Goal: Task Accomplishment & Management: Manage account settings

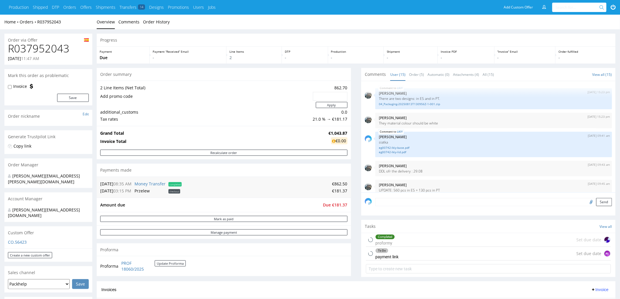
scroll to position [208, 0]
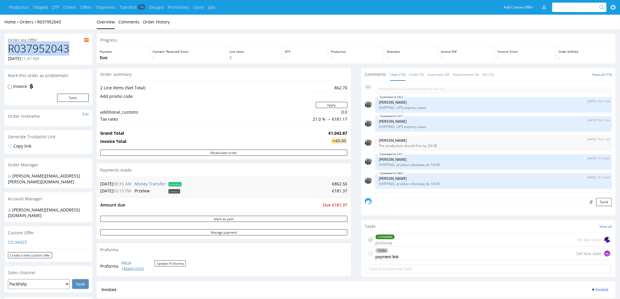
drag, startPoint x: 70, startPoint y: 49, endPoint x: 1, endPoint y: 44, distance: 69.3
click at [1, 44] on div "Order via Offer R037952043 [DATE] 11:47 AM Mark this order as problematic Invoi…" at bounding box center [310, 302] width 620 height 546
copy h1 "R037952043"
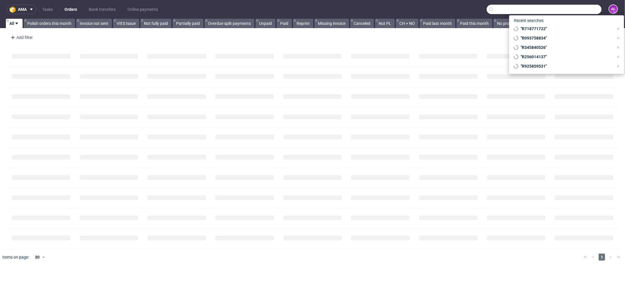
click at [582, 11] on input "text" at bounding box center [544, 9] width 115 height 9
paste input "R037952043"
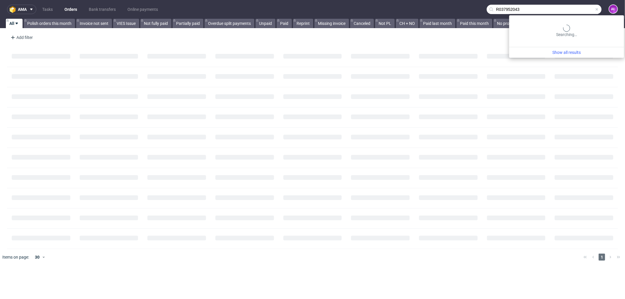
type input "R037952043"
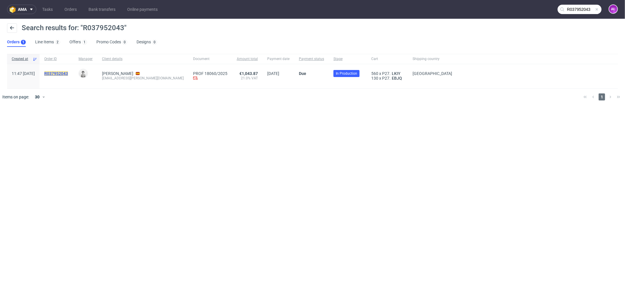
click at [68, 74] on mark "R037952043" at bounding box center [56, 73] width 24 height 5
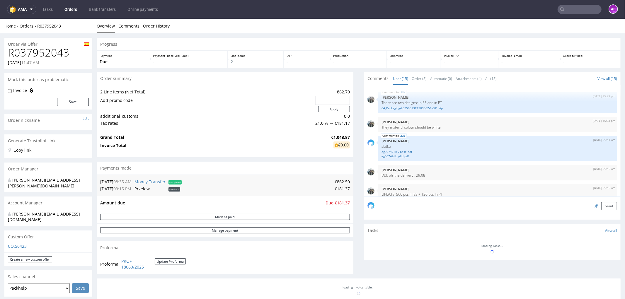
scroll to position [208, 0]
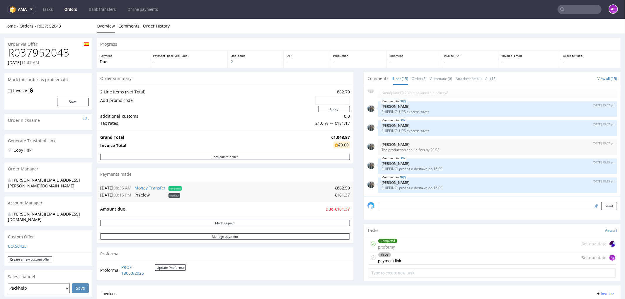
click at [391, 255] on div "To Do" at bounding box center [389, 254] width 23 height 5
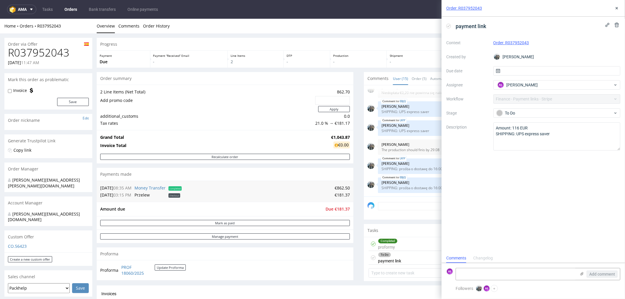
scroll to position [98, 0]
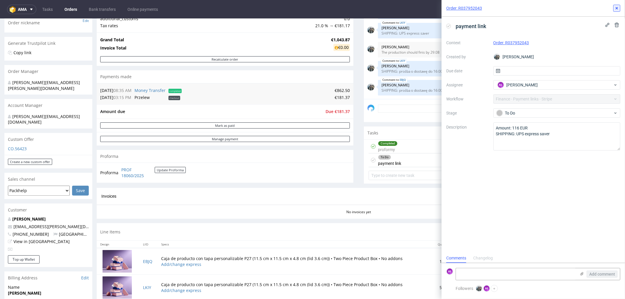
click at [617, 9] on icon at bounding box center [617, 8] width 5 height 5
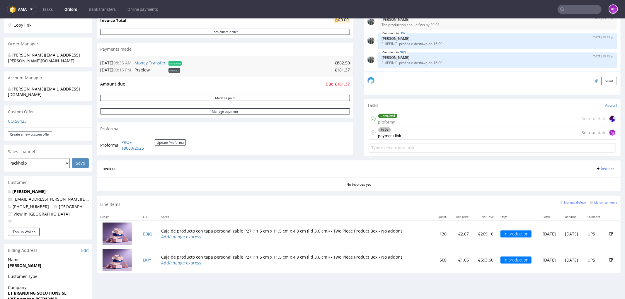
scroll to position [130, 0]
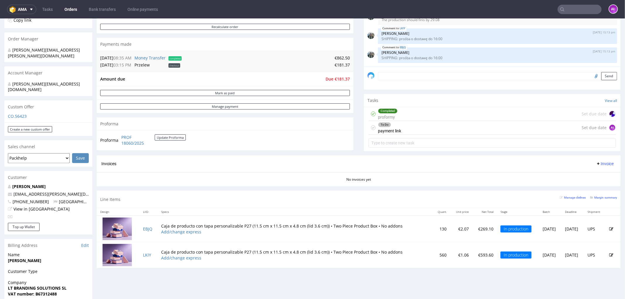
click at [400, 130] on div "To Do payment link Set due date AŁ" at bounding box center [492, 128] width 247 height 14
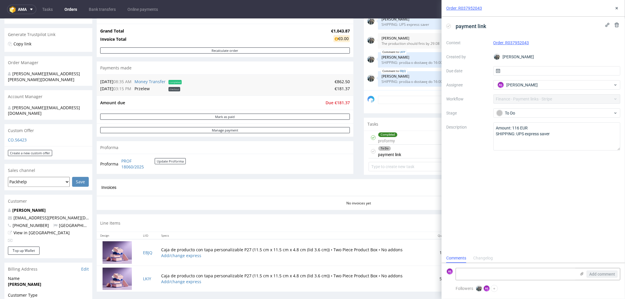
scroll to position [65, 0]
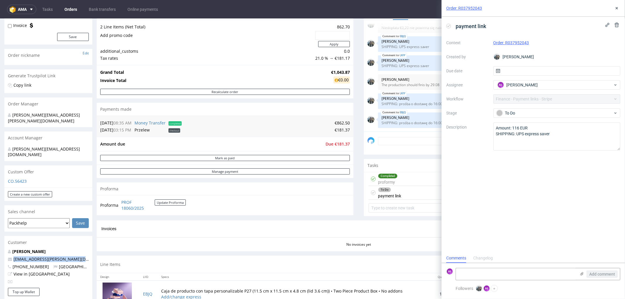
drag, startPoint x: 12, startPoint y: 248, endPoint x: 93, endPoint y: 247, distance: 80.6
click at [93, 247] on div "Order via Offer R037952043 13.08.2025 11:47 AM Mark this order as problematic I…" at bounding box center [312, 245] width 625 height 554
copy link "ximena.apel@lateralthinking.barcelona"
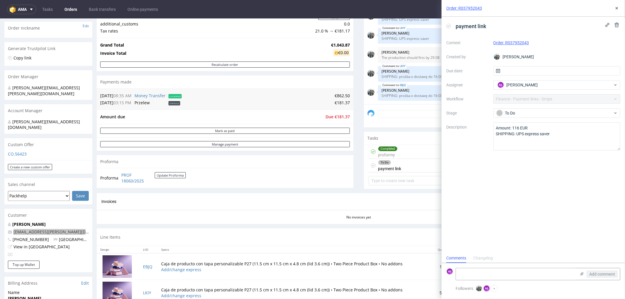
scroll to position [130, 0]
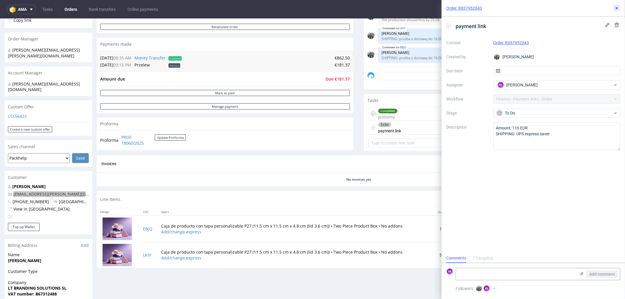
drag, startPoint x: 617, startPoint y: 7, endPoint x: 616, endPoint y: 12, distance: 5.1
click at [617, 7] on icon at bounding box center [617, 8] width 5 height 5
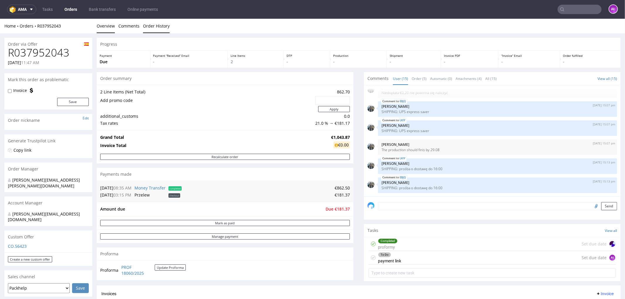
click at [163, 25] on link "Order History" at bounding box center [156, 25] width 27 height 14
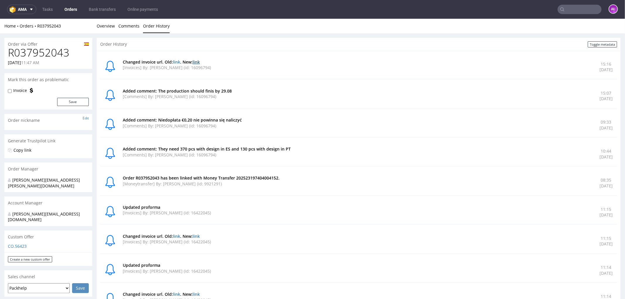
click at [197, 60] on link "link" at bounding box center [196, 62] width 7 height 6
click at [176, 63] on link "link" at bounding box center [176, 62] width 7 height 6
click at [103, 26] on link "Overview" at bounding box center [106, 25] width 18 height 14
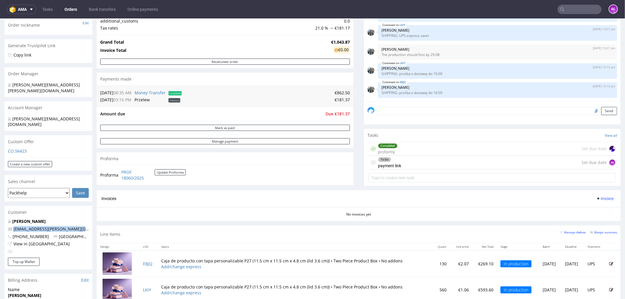
scroll to position [195, 0]
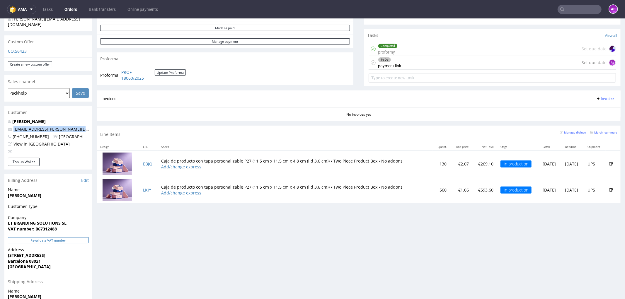
click at [68, 237] on button "Revalidate VAT number" at bounding box center [48, 240] width 81 height 6
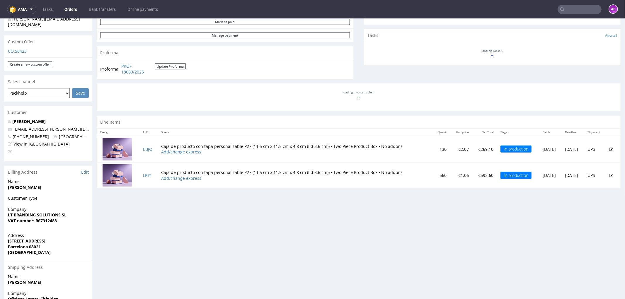
scroll to position [208, 0]
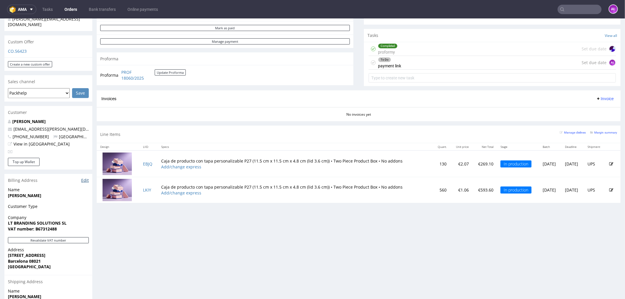
click at [85, 177] on link "Edit" at bounding box center [85, 180] width 8 height 6
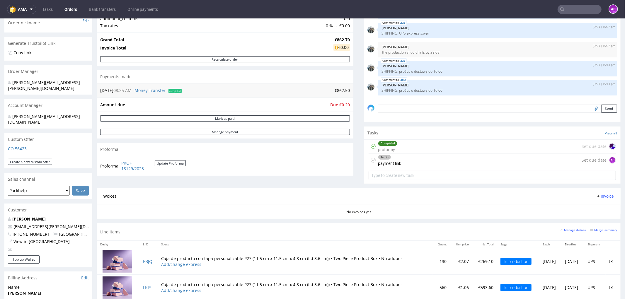
scroll to position [195, 0]
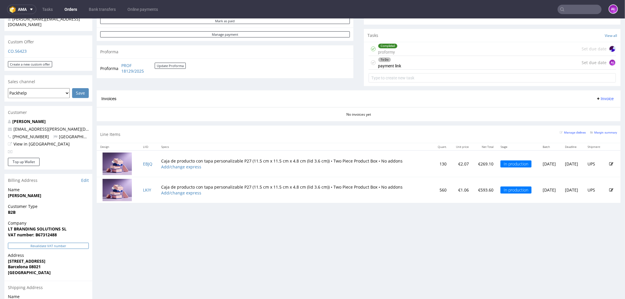
click at [47, 243] on button "Revalidate VAT number" at bounding box center [48, 246] width 81 height 6
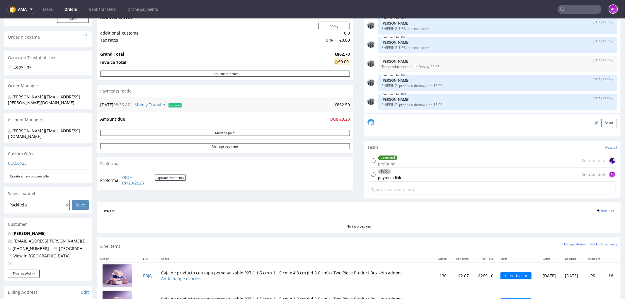
scroll to position [33, 0]
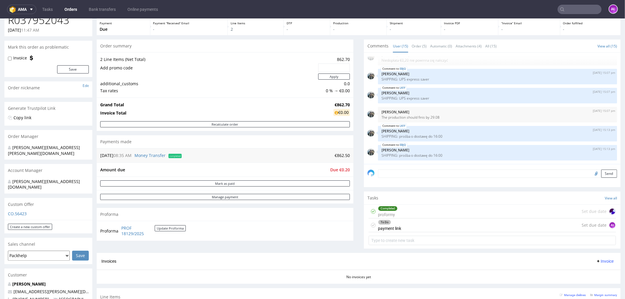
click at [432, 224] on div "To Do payment link Set due date AŁ" at bounding box center [492, 225] width 247 height 14
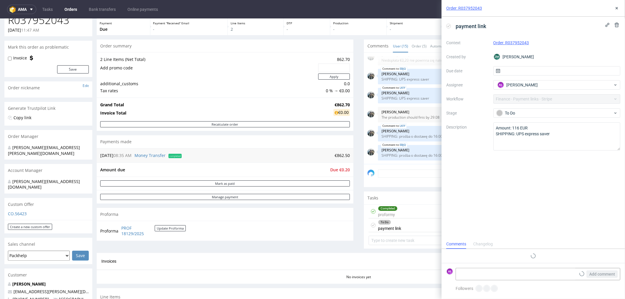
scroll to position [4, 0]
drag, startPoint x: 537, startPoint y: 44, endPoint x: 506, endPoint y: 45, distance: 31.4
click at [506, 45] on div "Order: R037952043" at bounding box center [557, 42] width 127 height 7
copy link "R037952043"
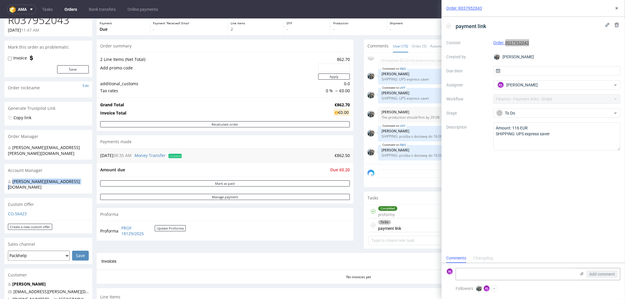
drag, startPoint x: 35, startPoint y: 177, endPoint x: 6, endPoint y: 177, distance: 29.0
click at [6, 177] on div "magdalena.zeniuk@packhelp.com" at bounding box center [48, 185] width 88 height 17
copy div "magdalena.zeniuk@packhelp.com"
click at [532, 273] on textarea at bounding box center [516, 275] width 120 height 12
type textarea "sent"
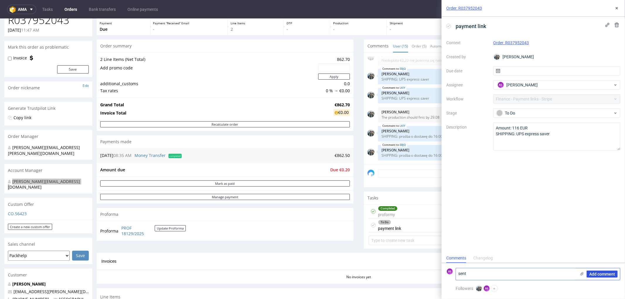
click at [608, 271] on button "Add comment" at bounding box center [602, 274] width 31 height 7
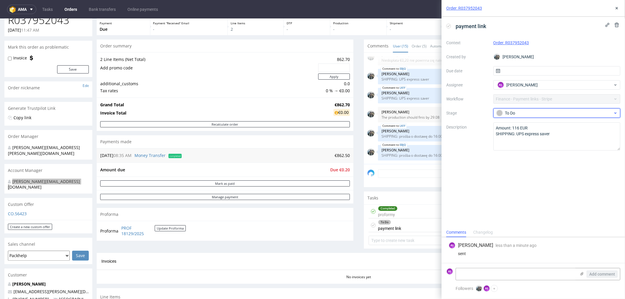
click at [524, 113] on div "To Do" at bounding box center [555, 113] width 117 height 6
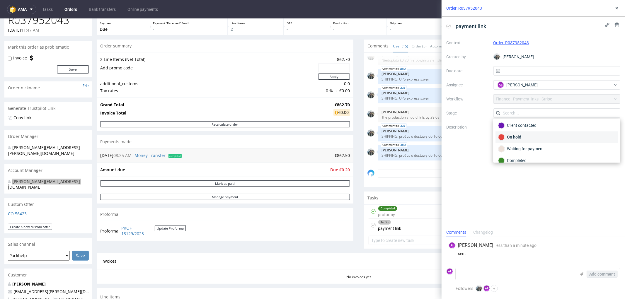
scroll to position [33, 0]
click at [534, 138] on div "Waiting for payment" at bounding box center [556, 141] width 117 height 6
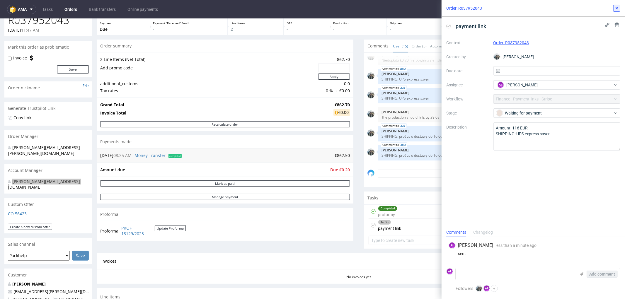
click at [616, 8] on icon at bounding box center [617, 8] width 5 height 5
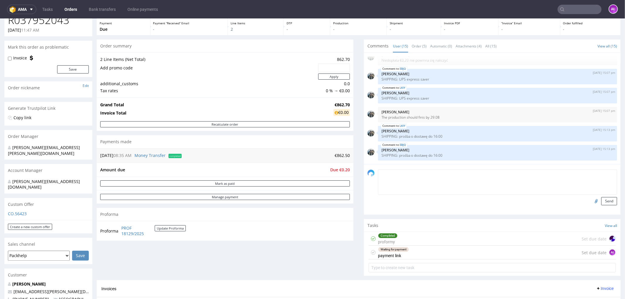
click at [389, 171] on textarea at bounding box center [497, 181] width 239 height 25
drag, startPoint x: 455, startPoint y: 174, endPoint x: 448, endPoint y: 175, distance: 7.3
click at [446, 175] on textarea "FINANCE: 116 eur needs to be added as" at bounding box center [497, 181] width 239 height 25
click at [429, 249] on div "Waiting for payment payment link Set due date AŁ" at bounding box center [492, 253] width 247 height 14
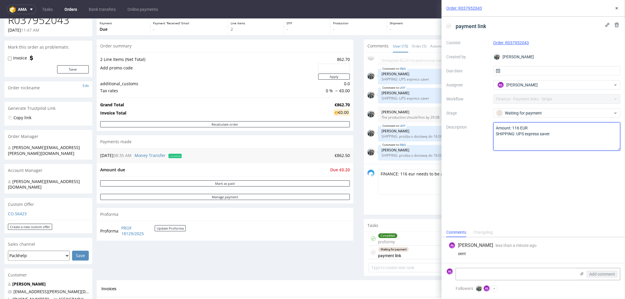
drag, startPoint x: 551, startPoint y: 135, endPoint x: 517, endPoint y: 135, distance: 33.4
click at [517, 135] on textarea "Amount: 116 EUR SHIPPING: UPS express saver" at bounding box center [557, 137] width 127 height 28
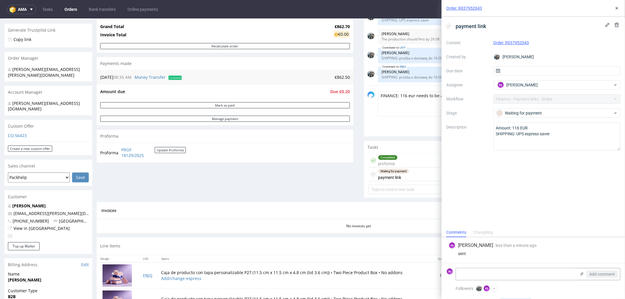
scroll to position [130, 0]
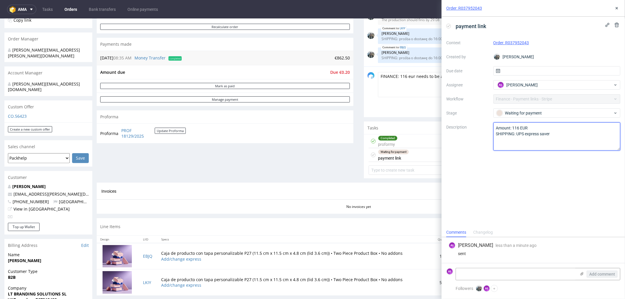
click at [537, 135] on textarea "Amount: 116 EUR SHIPPING: UPS express saver" at bounding box center [557, 137] width 127 height 28
drag, startPoint x: 540, startPoint y: 135, endPoint x: 526, endPoint y: 135, distance: 13.8
click at [526, 135] on textarea "Amount: 116 EUR SHIPPING: UPS express saver" at bounding box center [557, 137] width 127 height 28
click at [619, 8] on icon at bounding box center [617, 8] width 5 height 5
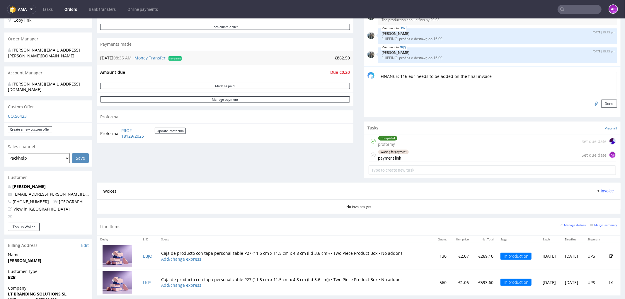
click at [511, 77] on textarea "FINANCE: 116 eur needs to be added on the final invoice -" at bounding box center [497, 84] width 239 height 25
paste textarea "express"
type textarea "FINANCE: 116 eur needs to be added on the final invoice - express"
click at [602, 100] on button "Send" at bounding box center [610, 103] width 16 height 8
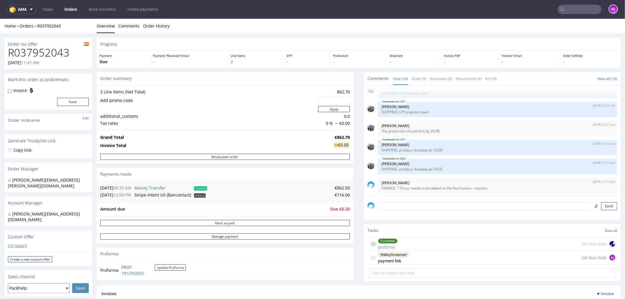
scroll to position [65, 0]
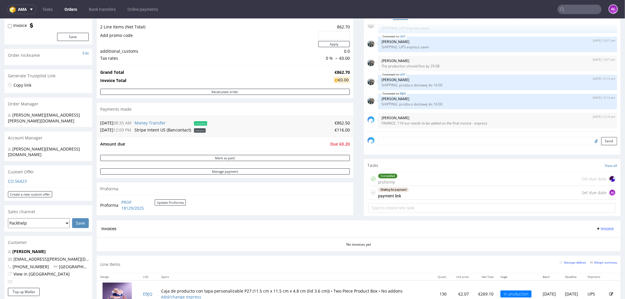
click at [385, 192] on div "Waiting for payment payment link" at bounding box center [393, 192] width 31 height 13
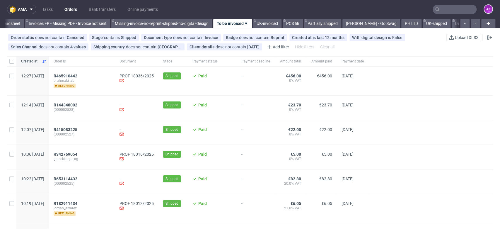
scroll to position [0, 982]
click at [77, 74] on span "R465910442" at bounding box center [66, 76] width 24 height 5
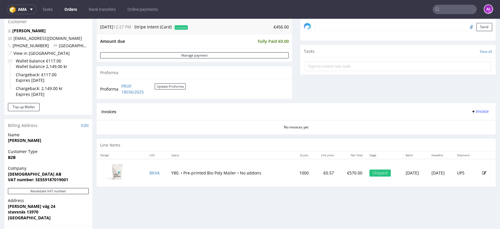
scroll to position [228, 0]
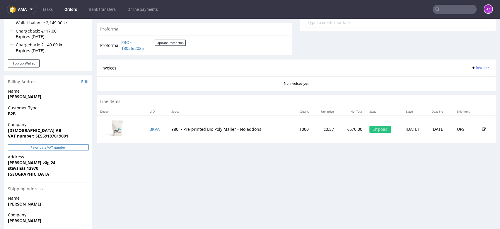
click at [80, 146] on button "Revalidate VAT number" at bounding box center [48, 147] width 81 height 6
click at [474, 69] on span "Invoice" at bounding box center [480, 67] width 18 height 5
click at [476, 80] on span "Generate" at bounding box center [470, 80] width 28 height 6
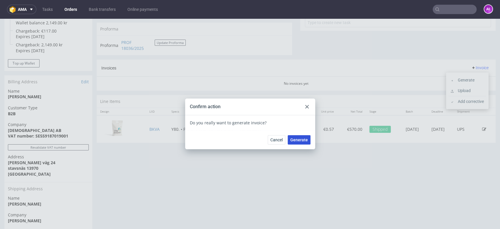
click at [304, 140] on span "Generate" at bounding box center [300, 140] width 18 height 4
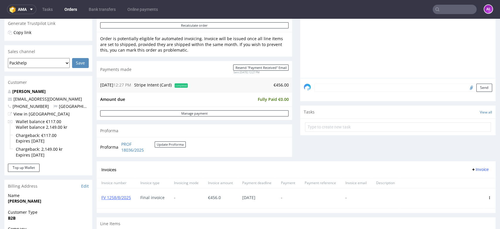
scroll to position [163, 0]
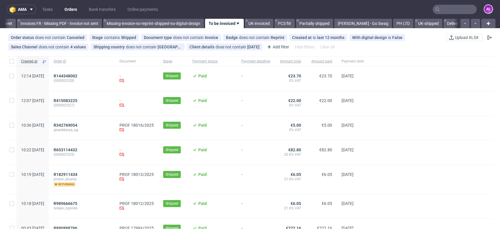
scroll to position [0, 982]
click at [77, 176] on span "R182911434" at bounding box center [66, 174] width 24 height 5
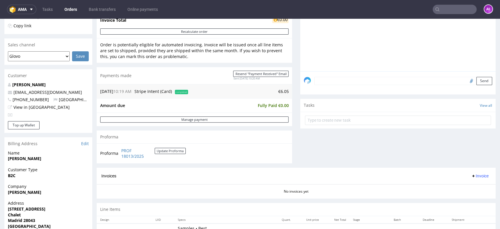
scroll to position [228, 0]
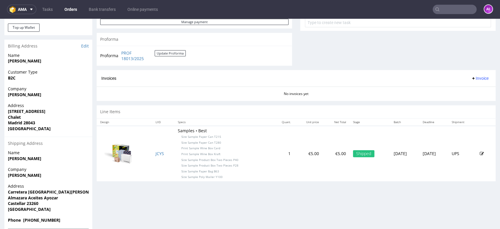
click at [474, 77] on span "Invoice" at bounding box center [480, 78] width 18 height 5
click at [473, 90] on span "Generate" at bounding box center [470, 91] width 28 height 6
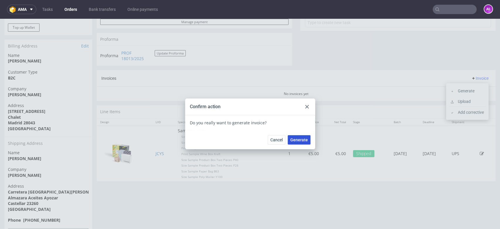
click at [303, 138] on span "Generate" at bounding box center [300, 140] width 18 height 4
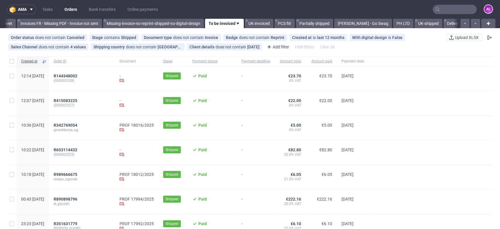
scroll to position [0, 982]
click at [77, 126] on span "R342769054" at bounding box center [66, 125] width 24 height 5
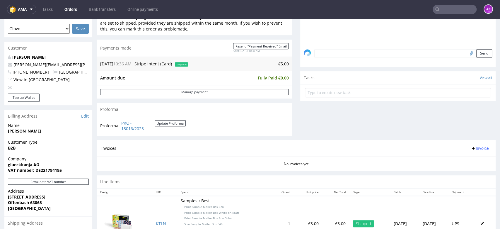
scroll to position [195, 0]
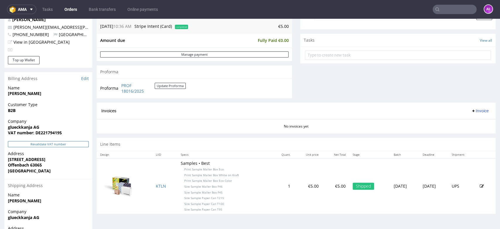
click at [80, 143] on button "Revalidate VAT number" at bounding box center [48, 144] width 81 height 6
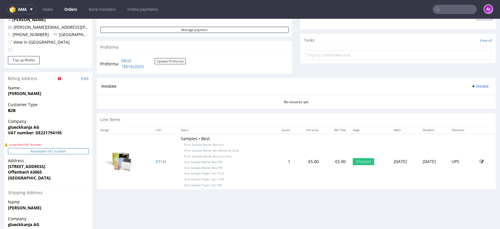
click at [82, 150] on button "Revalidate VAT number" at bounding box center [48, 151] width 81 height 6
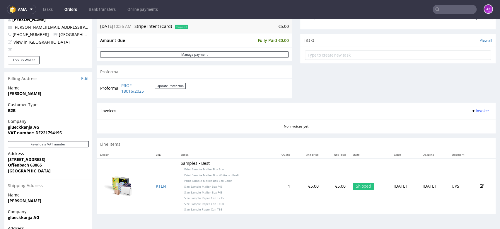
click at [474, 110] on span "Invoice" at bounding box center [480, 110] width 18 height 5
click at [477, 123] on span "Generate" at bounding box center [470, 123] width 28 height 6
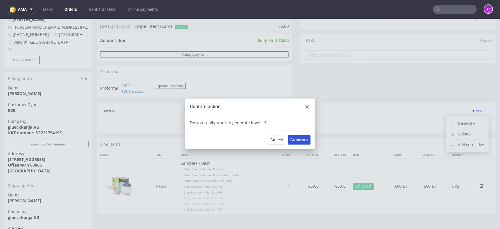
click at [299, 138] on span "Generate" at bounding box center [300, 140] width 18 height 4
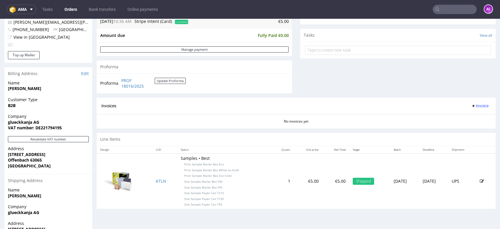
scroll to position [253, 0]
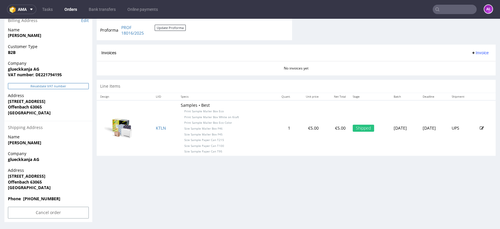
click at [82, 84] on button "Revalidate VAT number" at bounding box center [48, 86] width 81 height 6
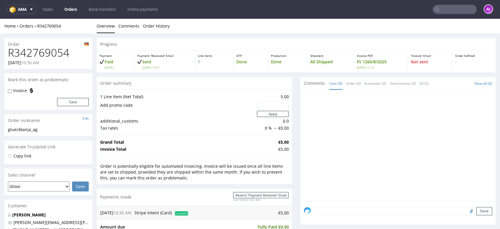
scroll to position [247, 0]
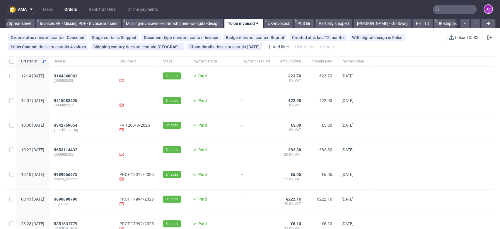
scroll to position [0, 982]
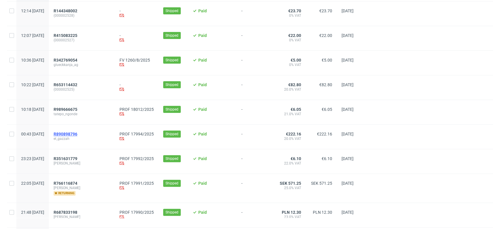
click at [77, 135] on span "R890898796" at bounding box center [66, 134] width 24 height 5
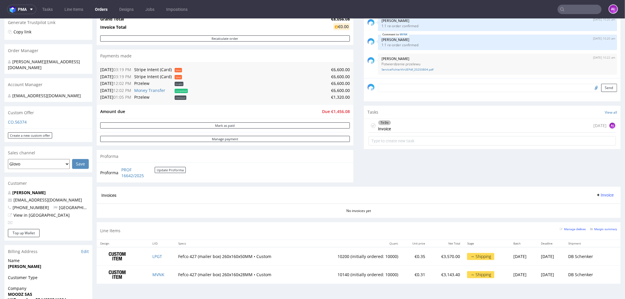
scroll to position [130, 0]
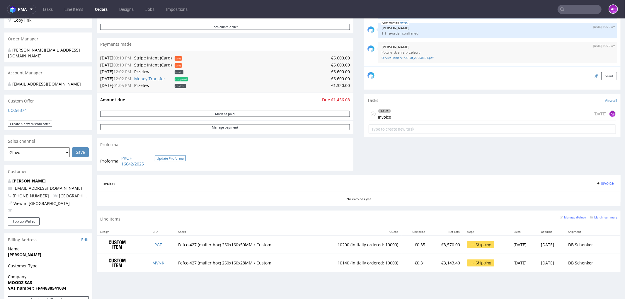
click at [165, 157] on button "Update Proforma" at bounding box center [170, 158] width 31 height 6
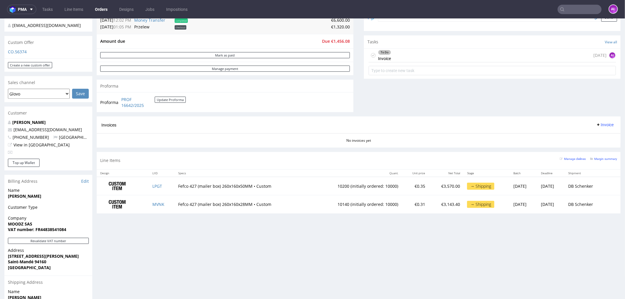
scroll to position [195, 0]
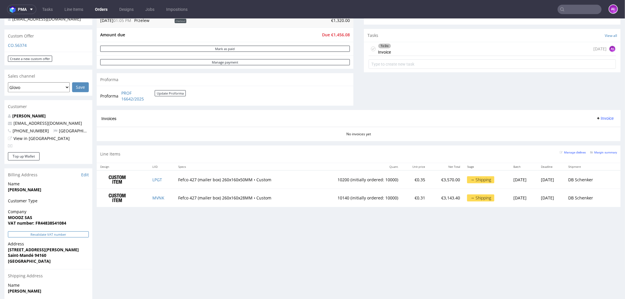
click at [67, 231] on button "Revalidate VAT number" at bounding box center [48, 234] width 81 height 6
click at [83, 172] on link "Edit" at bounding box center [85, 175] width 8 height 6
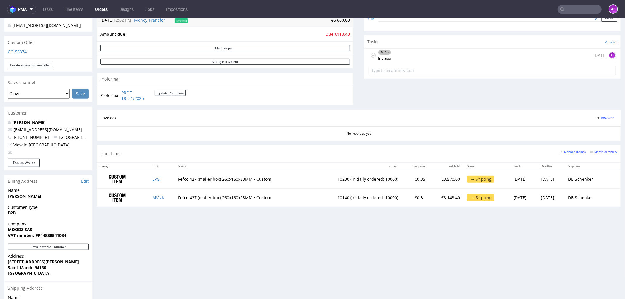
scroll to position [195, 0]
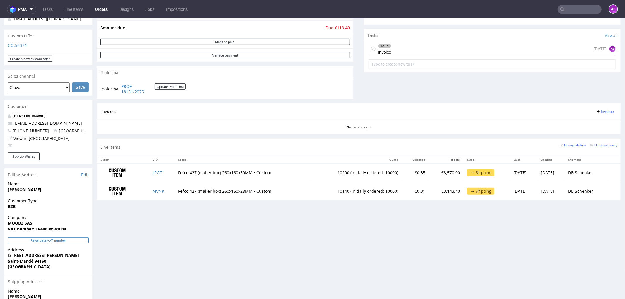
click at [81, 237] on button "Revalidate VAT number" at bounding box center [48, 240] width 81 height 6
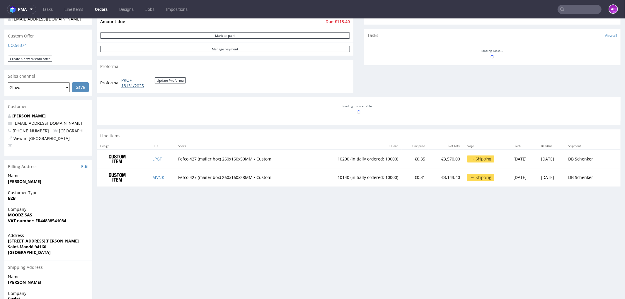
scroll to position [8, 0]
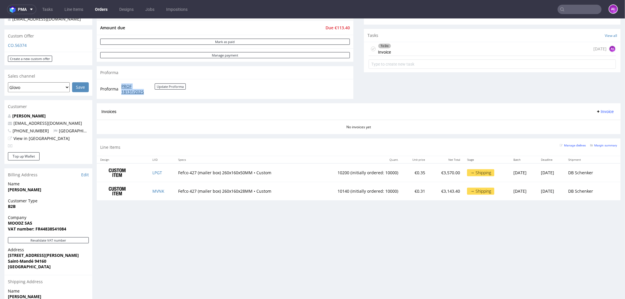
drag, startPoint x: 119, startPoint y: 86, endPoint x: 147, endPoint y: 90, distance: 28.0
click at [147, 90] on tr "Proforma PROF 18131/2025 Update Proforma" at bounding box center [143, 89] width 86 height 13
copy tr "PROF 18131/2025"
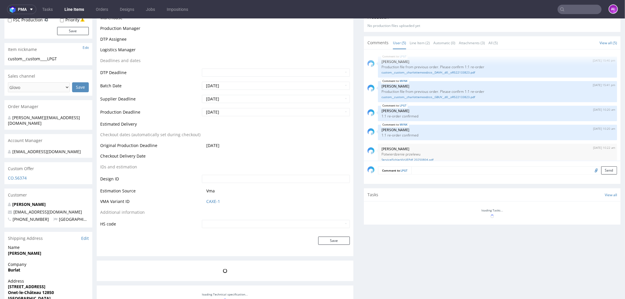
scroll to position [8, 0]
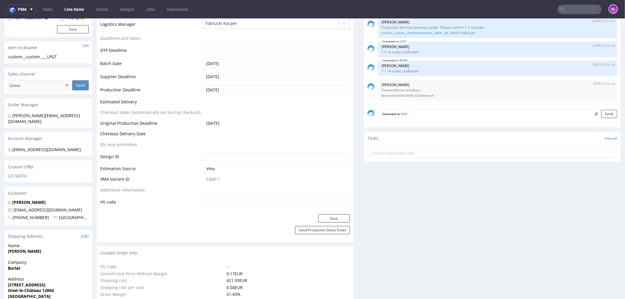
type input "10200"
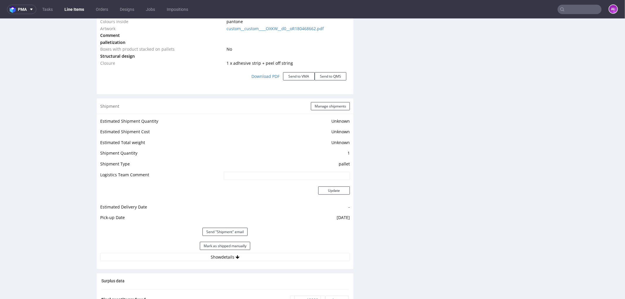
scroll to position [810, 0]
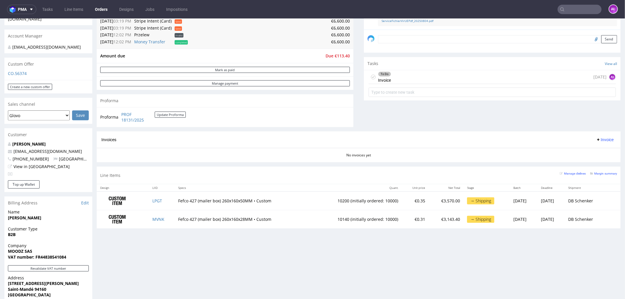
scroll to position [130, 0]
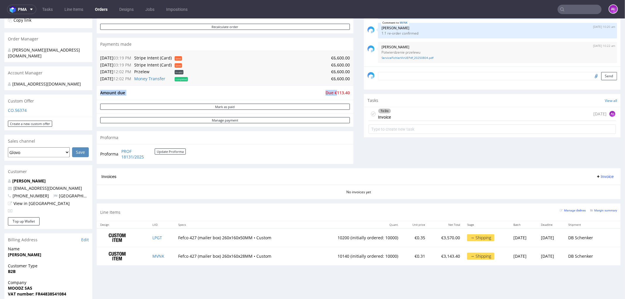
drag, startPoint x: 347, startPoint y: 93, endPoint x: 333, endPoint y: 95, distance: 14.5
click at [333, 95] on div "Amount due Due €113.40" at bounding box center [225, 92] width 257 height 14
copy tbody "Amount due Due €"
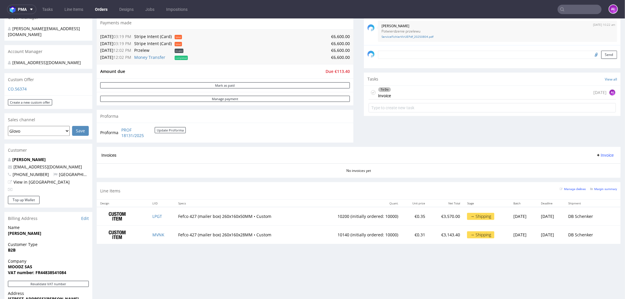
scroll to position [163, 0]
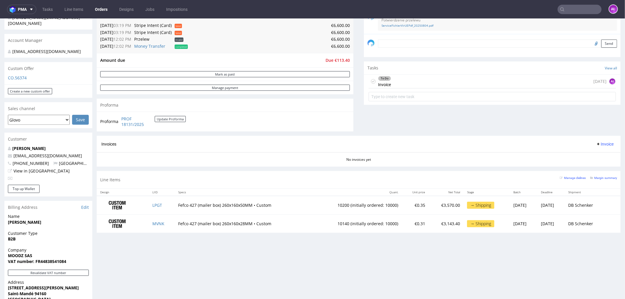
click at [596, 142] on span "Invoice" at bounding box center [605, 144] width 18 height 5
click at [601, 164] on span "Upload" at bounding box center [595, 167] width 28 height 6
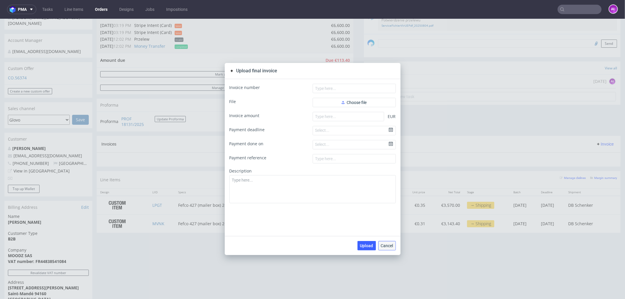
drag, startPoint x: 385, startPoint y: 245, endPoint x: 392, endPoint y: 174, distance: 70.7
click at [385, 244] on span "Cancel" at bounding box center [387, 246] width 12 height 4
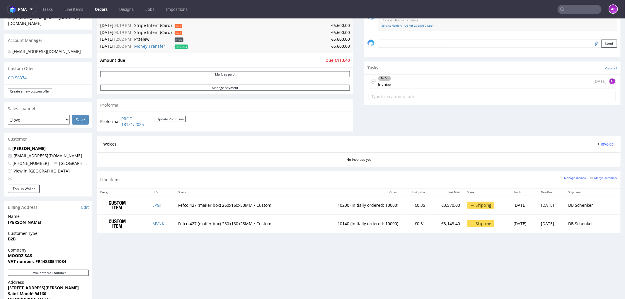
click at [405, 80] on div "To Do Invoice today AŁ" at bounding box center [492, 81] width 247 height 14
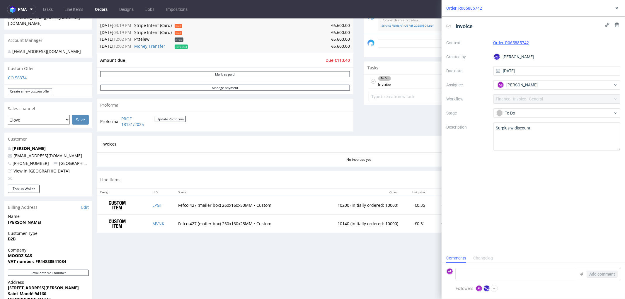
scroll to position [4, 0]
click at [616, 6] on icon at bounding box center [617, 8] width 5 height 5
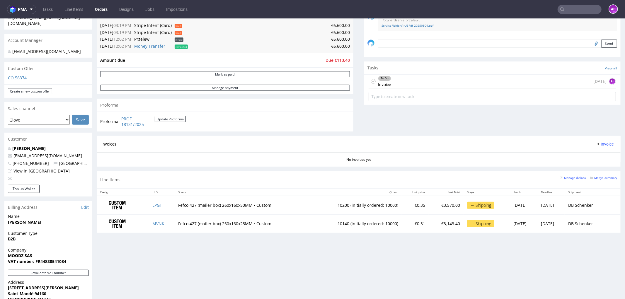
click at [598, 144] on span "Invoice" at bounding box center [605, 144] width 18 height 5
click at [593, 164] on span "Upload" at bounding box center [595, 167] width 28 height 6
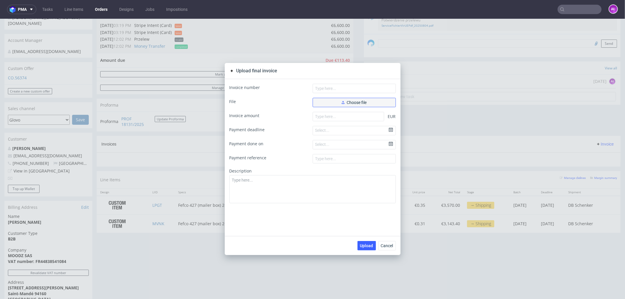
click at [364, 102] on span "Choose file" at bounding box center [354, 102] width 25 height 4
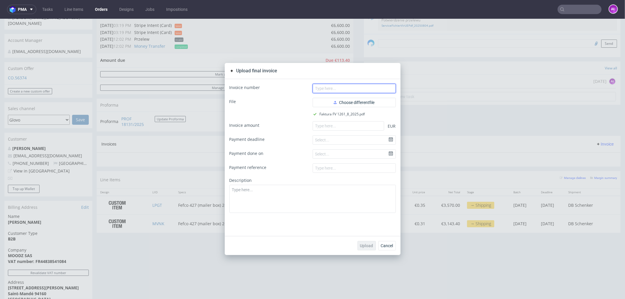
click at [370, 87] on input "text" at bounding box center [354, 88] width 83 height 9
paste input "FV 1261/8/2025"
type input "FV 1261/8/2025"
click at [378, 123] on input "number" at bounding box center [349, 125] width 72 height 9
paste input "6600.00"
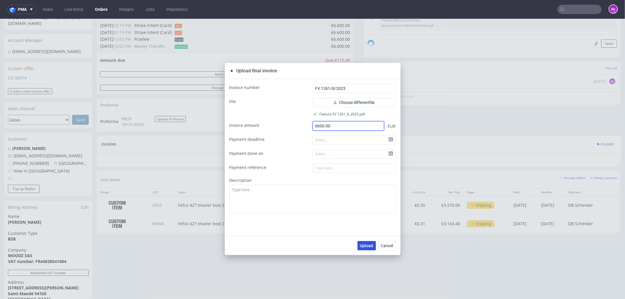
type input "6600.00"
click at [366, 246] on span "Upload" at bounding box center [366, 246] width 13 height 4
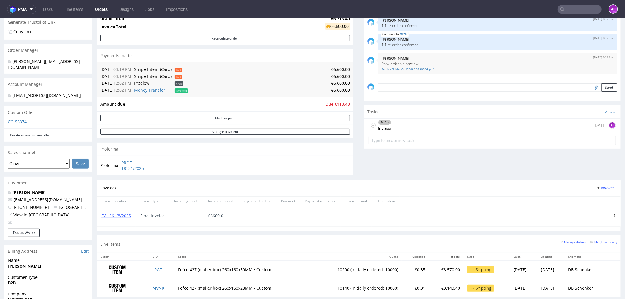
scroll to position [130, 0]
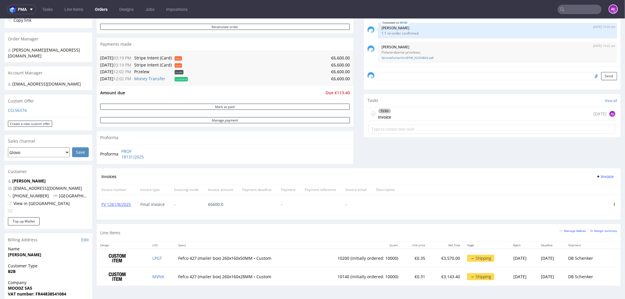
click at [378, 107] on div "To Do Invoice" at bounding box center [384, 113] width 13 height 13
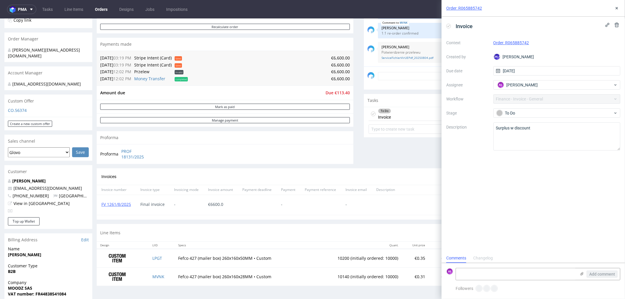
scroll to position [4, 0]
click at [449, 27] on use at bounding box center [449, 26] width 3 height 2
click at [617, 10] on icon at bounding box center [617, 8] width 5 height 5
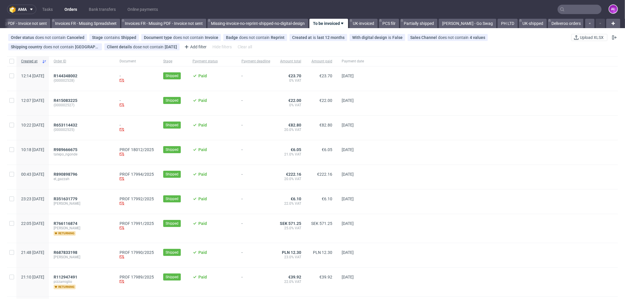
scroll to position [0, 878]
click at [560, 11] on input "text" at bounding box center [580, 9] width 44 height 9
paste input "R643415266"
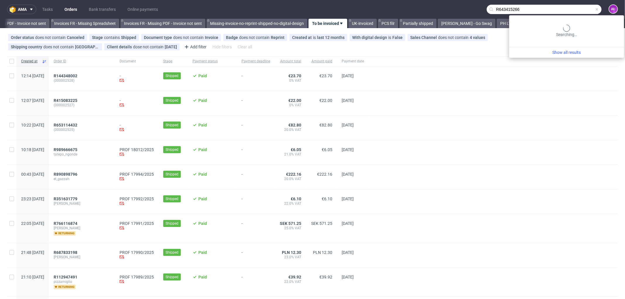
type input "R643415266"
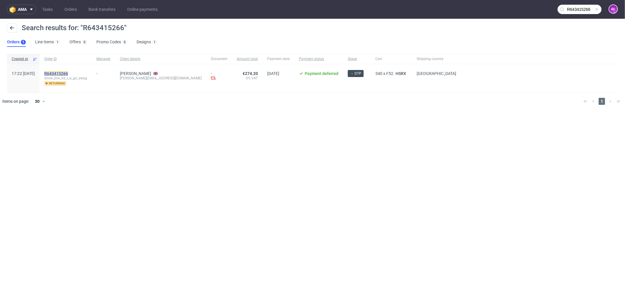
click at [68, 73] on mark "R643415266" at bounding box center [56, 73] width 24 height 5
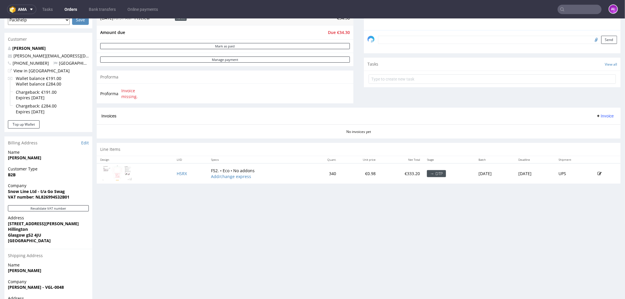
scroll to position [100, 0]
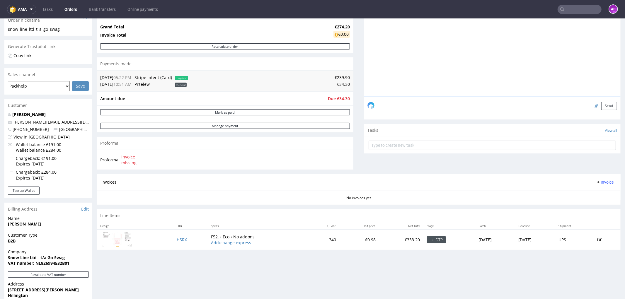
click at [576, 9] on input "text" at bounding box center [580, 9] width 44 height 9
paste input "R761848310"
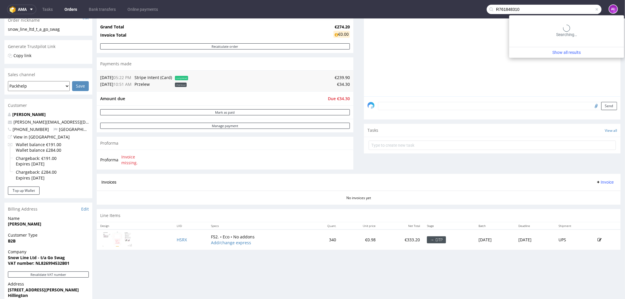
type input "R761848310"
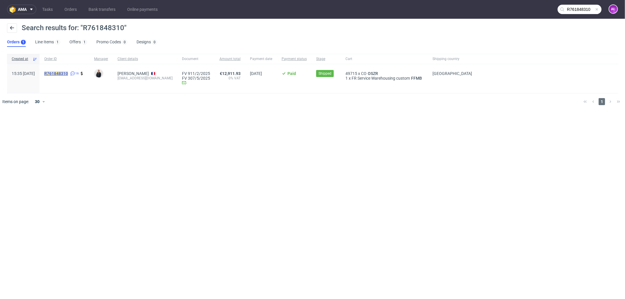
click at [68, 73] on mark "R761848310" at bounding box center [56, 73] width 24 height 5
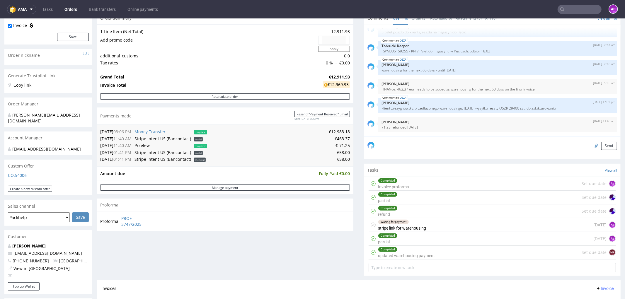
scroll to position [130, 0]
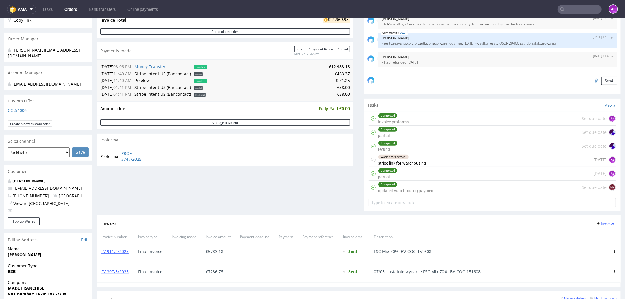
click at [397, 158] on div "Waiting for payment" at bounding box center [393, 156] width 30 height 5
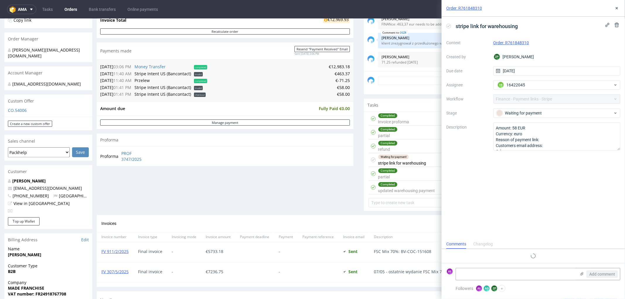
scroll to position [0, 0]
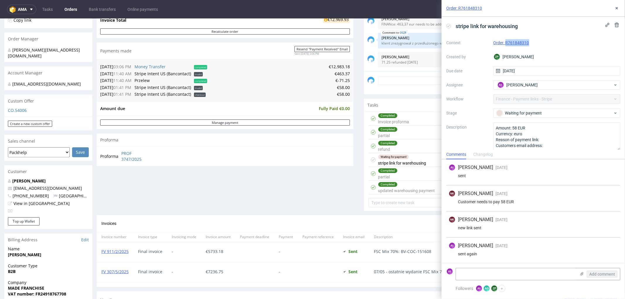
drag, startPoint x: 534, startPoint y: 43, endPoint x: 505, endPoint y: 45, distance: 28.6
click at [505, 45] on div "Order: R761848310" at bounding box center [557, 42] width 127 height 7
copy link "R761848310"
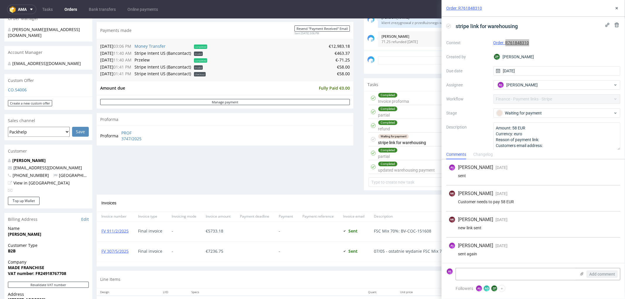
scroll to position [195, 0]
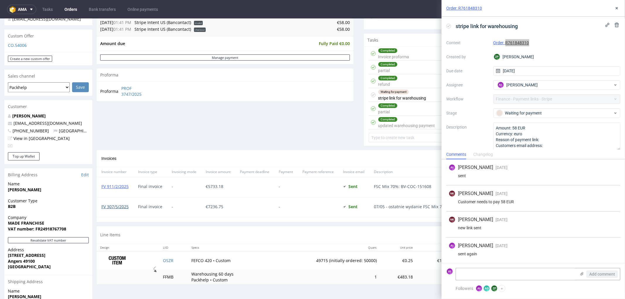
click at [121, 207] on link "FV 307/5/2025" at bounding box center [114, 207] width 27 height 6
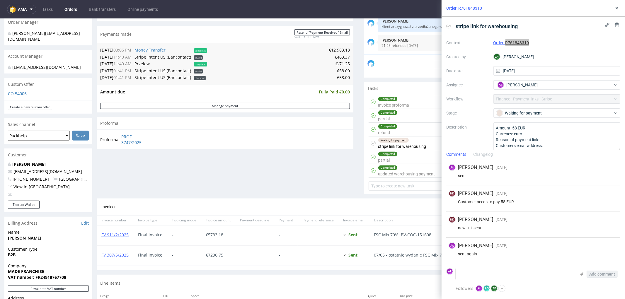
scroll to position [163, 0]
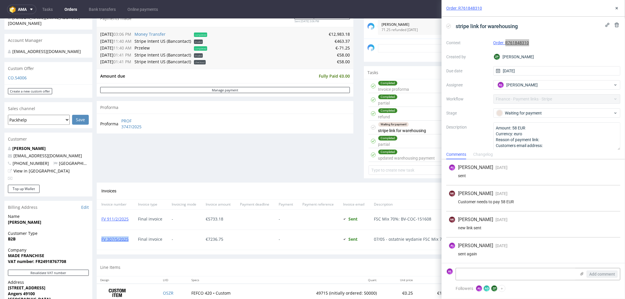
drag, startPoint x: 131, startPoint y: 242, endPoint x: 278, endPoint y: 215, distance: 149.7
click at [100, 243] on div "FV 307/5/2025" at bounding box center [115, 240] width 37 height 20
copy link "FV 307/5/2025"
click at [526, 277] on textarea at bounding box center [516, 275] width 120 height 12
drag, startPoint x: 529, startPoint y: 130, endPoint x: 512, endPoint y: 129, distance: 16.7
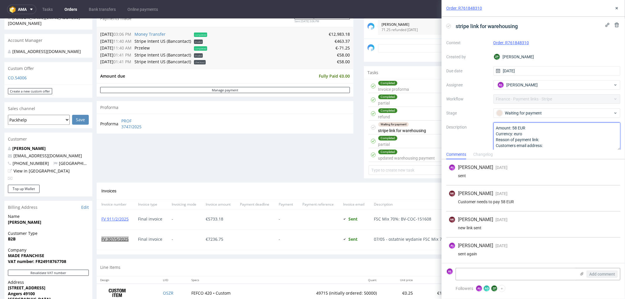
click at [512, 129] on textarea "Amount: 58 EUR Currency: euro Reason of payment link: Customers email address: …" at bounding box center [557, 137] width 127 height 28
click at [514, 275] on textarea at bounding box center [516, 275] width 120 height 12
paste textarea "58 EUR"
type textarea "58 EUR do spisania"
click at [593, 271] on button "Add comment" at bounding box center [602, 274] width 31 height 7
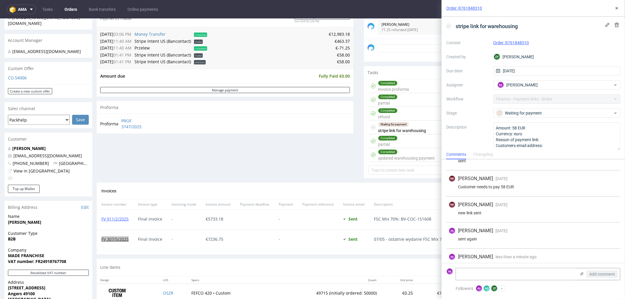
scroll to position [26, 0]
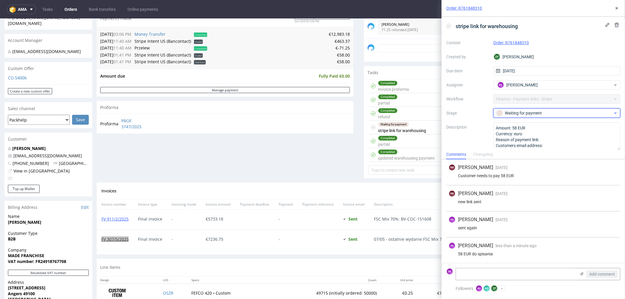
click at [514, 114] on div "Waiting for payment" at bounding box center [555, 113] width 117 height 6
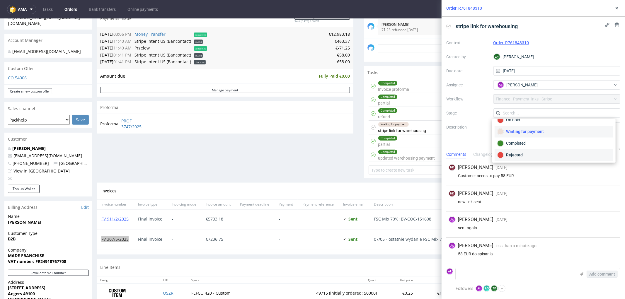
scroll to position [43, 0]
click at [535, 153] on div "Rejected" at bounding box center [553, 155] width 113 height 6
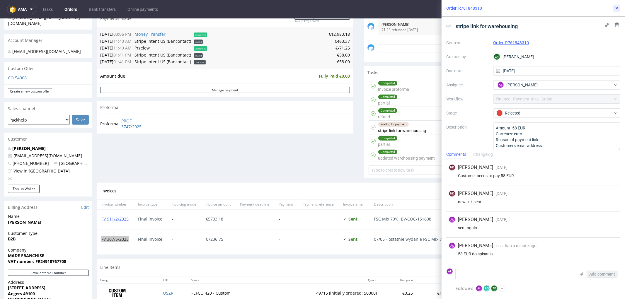
click at [617, 7] on icon at bounding box center [617, 8] width 5 height 5
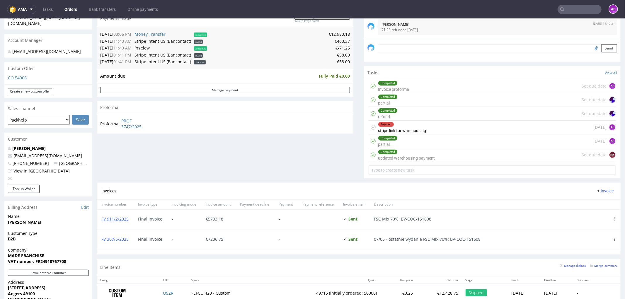
click at [439, 128] on div "Rejected stripe link for warehousing 5 months ago AŁ" at bounding box center [492, 127] width 247 height 14
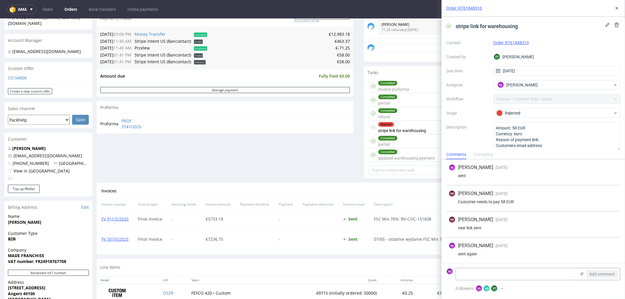
scroll to position [26, 0]
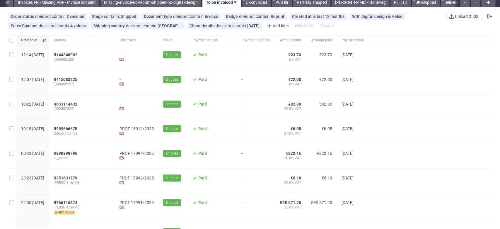
scroll to position [33, 0]
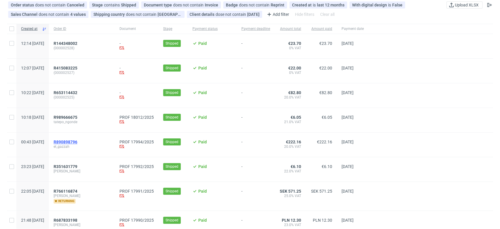
click at [77, 141] on span "R890898796" at bounding box center [66, 142] width 24 height 5
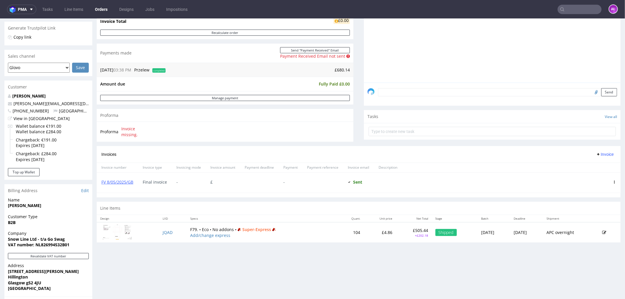
scroll to position [130, 0]
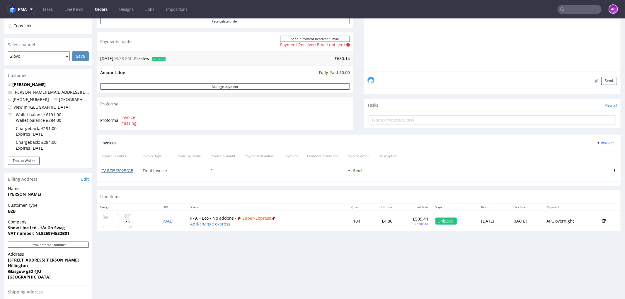
click at [125, 171] on link "FV 8/05/2025/GB" at bounding box center [117, 171] width 32 height 6
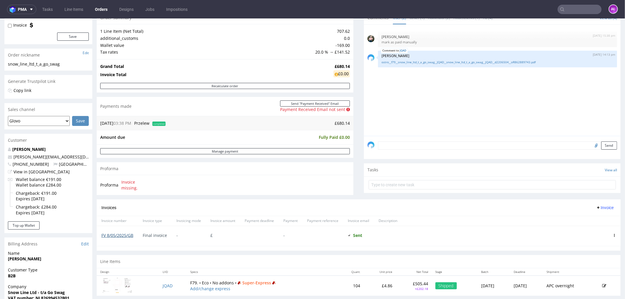
scroll to position [65, 0]
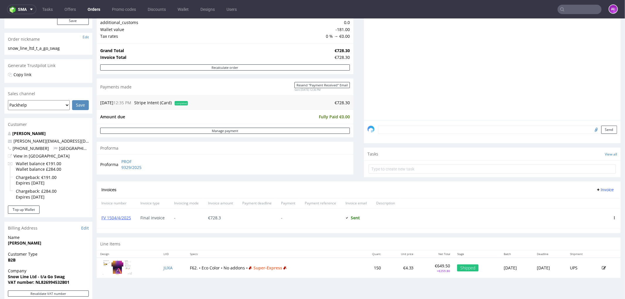
scroll to position [65, 0]
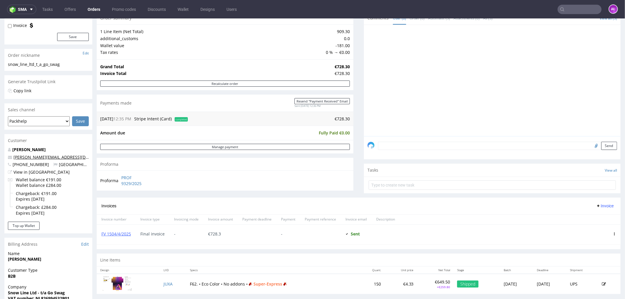
click at [61, 155] on link "nina-fraser@hotmail.co.uk" at bounding box center [63, 157] width 101 height 6
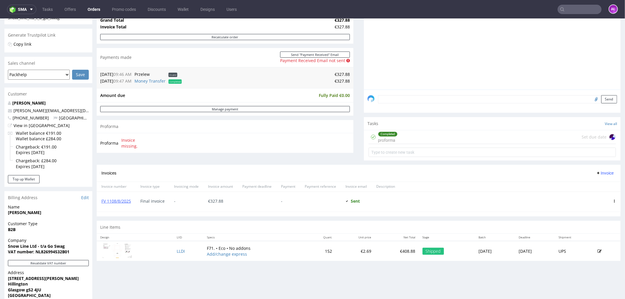
scroll to position [130, 0]
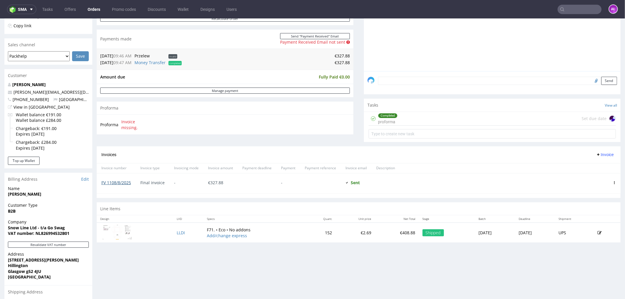
click at [122, 182] on link "FV 1108/8/2025" at bounding box center [116, 183] width 30 height 6
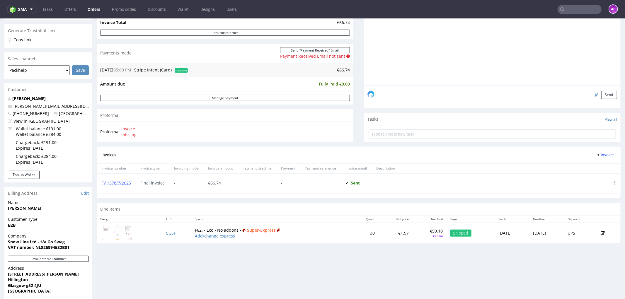
scroll to position [130, 0]
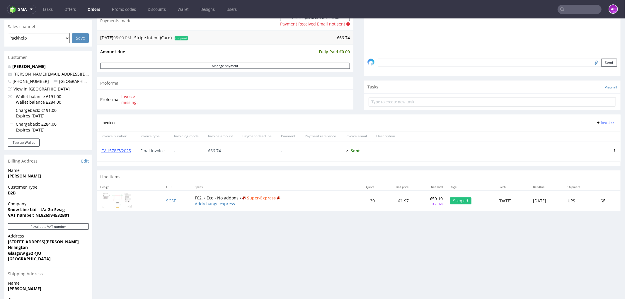
scroll to position [163, 0]
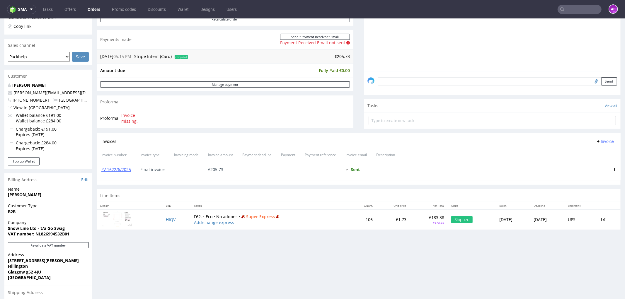
scroll to position [130, 0]
click at [121, 169] on link "FV 1622/6/2025" at bounding box center [116, 169] width 30 height 6
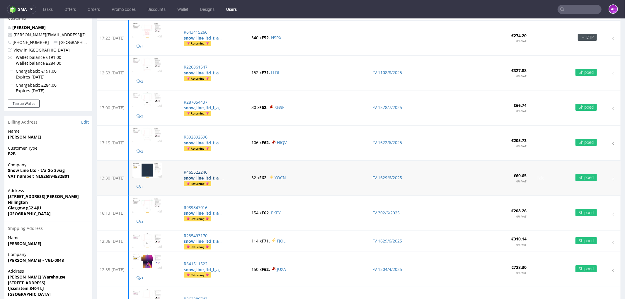
scroll to position [65, 0]
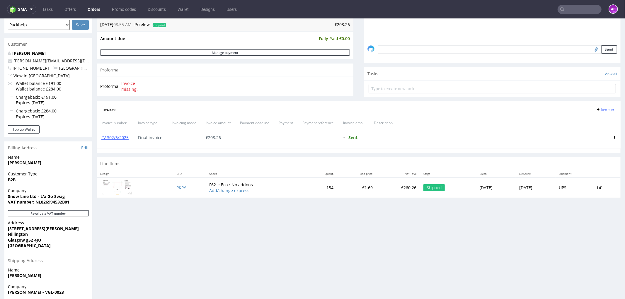
scroll to position [230, 0]
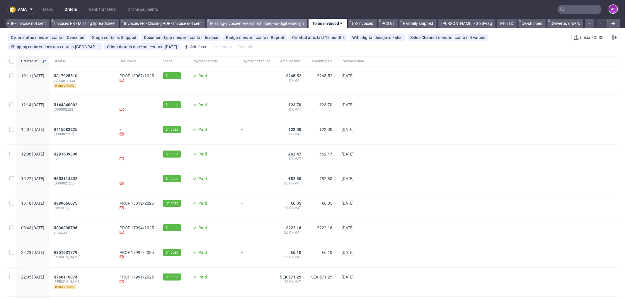
click at [279, 21] on link "Missing-invoice-no-reprint-shipped-no-digital-design" at bounding box center [257, 23] width 101 height 9
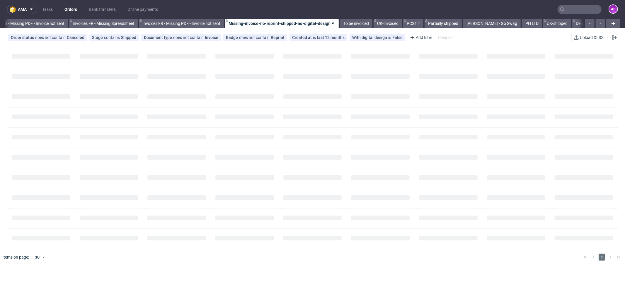
scroll to position [0, 854]
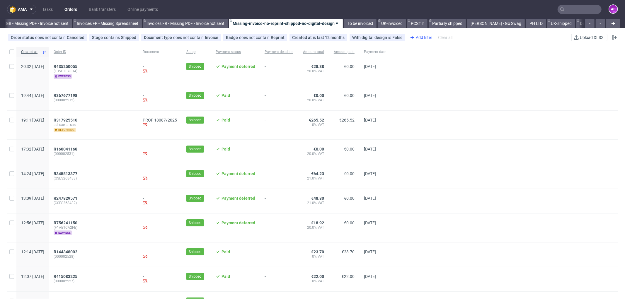
click at [418, 40] on div "Add filter" at bounding box center [421, 37] width 26 height 9
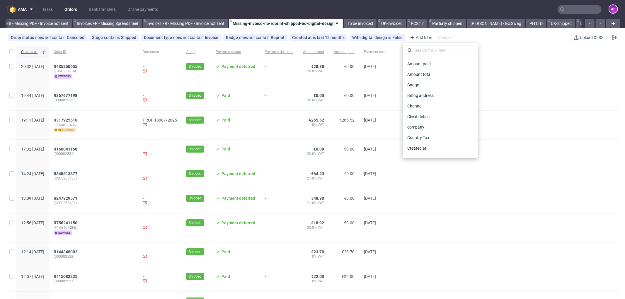
scroll to position [0, 0]
click at [434, 127] on div "Client details" at bounding box center [440, 126] width 70 height 8
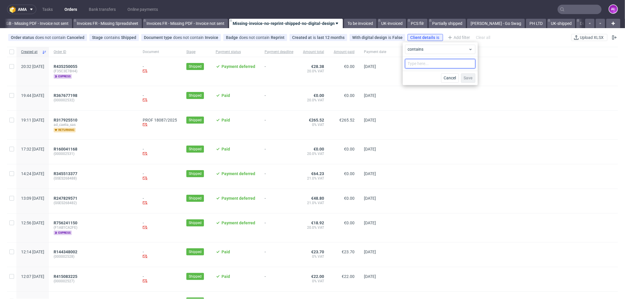
drag, startPoint x: 433, startPoint y: 68, endPoint x: 433, endPoint y: 63, distance: 4.7
click at [433, 67] on input "text" at bounding box center [440, 63] width 70 height 9
type input "monday"
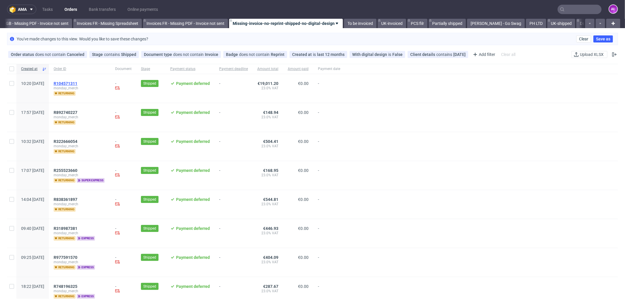
click at [77, 84] on span "R104571311" at bounding box center [66, 83] width 24 height 5
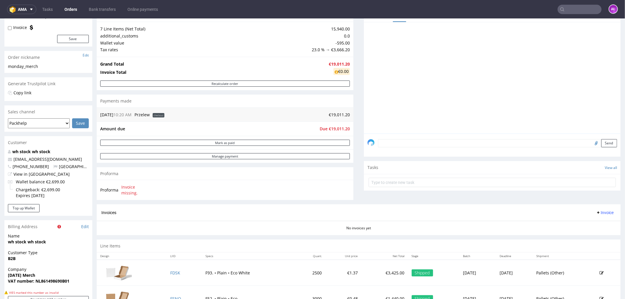
scroll to position [98, 0]
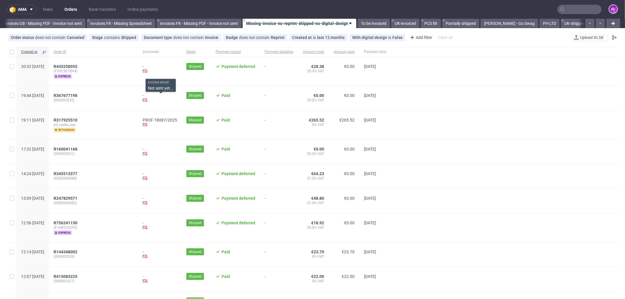
scroll to position [0, 854]
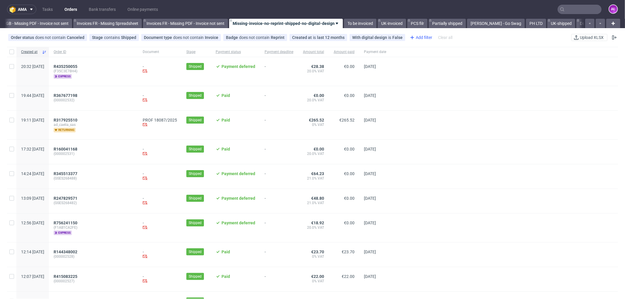
click at [410, 36] on icon at bounding box center [412, 37] width 7 height 7
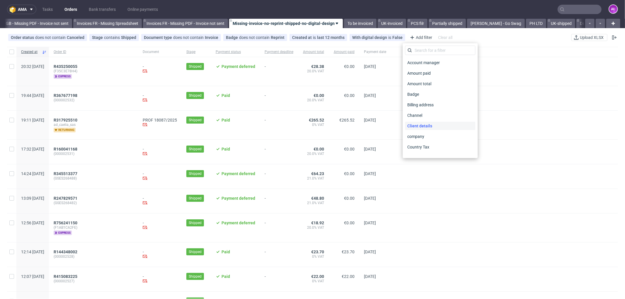
click at [435, 125] on div "Client details" at bounding box center [440, 126] width 70 height 8
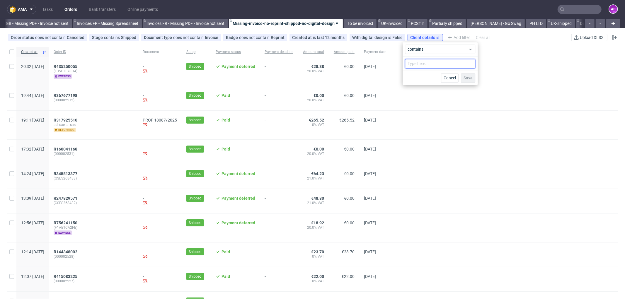
click at [434, 65] on input "text" at bounding box center [440, 63] width 70 height 9
type input "monday"
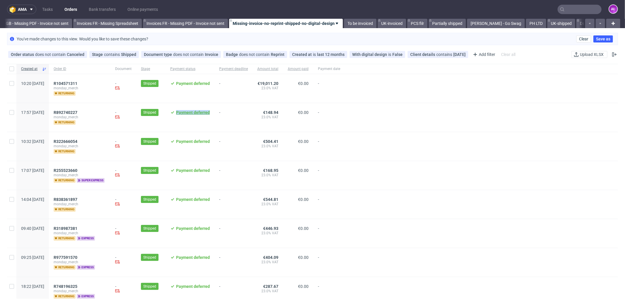
drag, startPoint x: 229, startPoint y: 114, endPoint x: 191, endPoint y: 114, distance: 38.1
click at [191, 114] on div "Payment deferred" at bounding box center [190, 117] width 49 height 29
copy span "Payment deferred"
click at [487, 22] on link "Nina Fraser - Go Swag" at bounding box center [496, 23] width 58 height 9
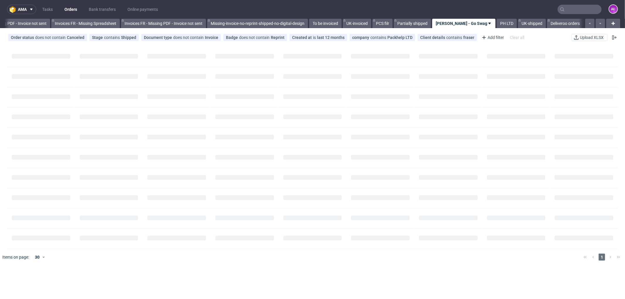
scroll to position [0, 879]
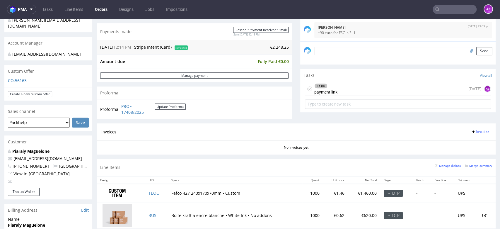
scroll to position [163, 0]
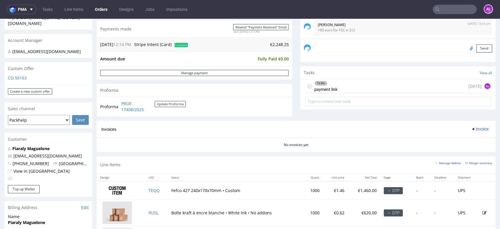
click at [327, 88] on div "To Do payment link" at bounding box center [326, 85] width 23 height 13
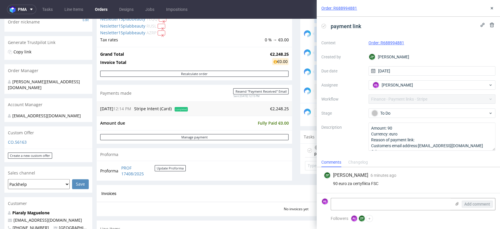
scroll to position [98, 0]
click at [491, 9] on use at bounding box center [492, 8] width 2 height 2
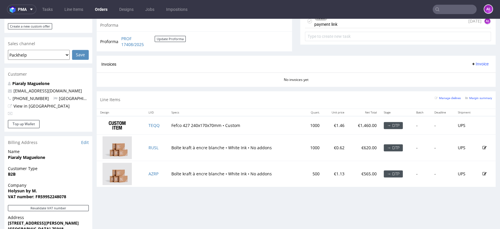
scroll to position [130, 0]
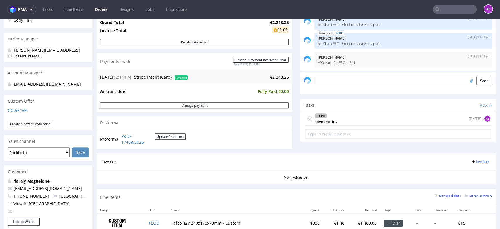
drag, startPoint x: 336, startPoint y: 122, endPoint x: 337, endPoint y: 141, distance: 18.5
click at [336, 122] on div "To Do payment link [DATE] AŁ" at bounding box center [398, 119] width 186 height 14
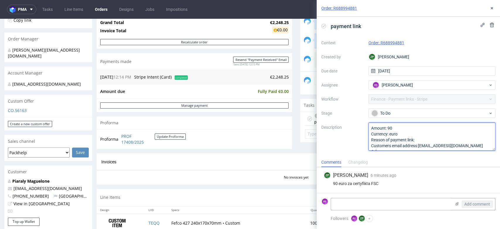
drag, startPoint x: 477, startPoint y: 144, endPoint x: 420, endPoint y: 145, distance: 56.9
click at [420, 145] on textarea "Amount: 90 Currency: euro Reason of payment link: Customers email address:[EMAI…" at bounding box center [432, 137] width 127 height 28
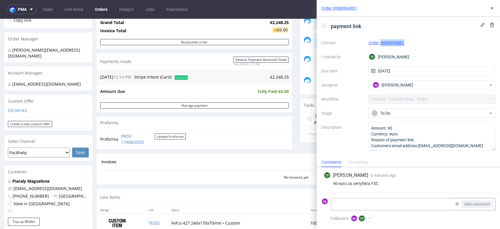
drag, startPoint x: 413, startPoint y: 43, endPoint x: 382, endPoint y: 45, distance: 31.1
click at [382, 45] on div "Order: R688994881" at bounding box center [432, 42] width 127 height 7
copy link "R688994881"
click at [381, 202] on textarea at bounding box center [391, 204] width 120 height 12
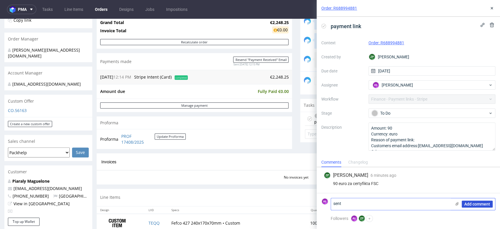
type textarea "sent"
click at [470, 204] on span "Add comment" at bounding box center [478, 204] width 26 height 4
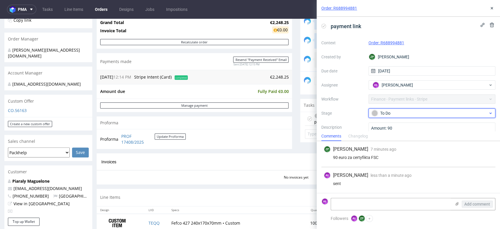
click at [413, 110] on div "To Do" at bounding box center [430, 113] width 117 height 6
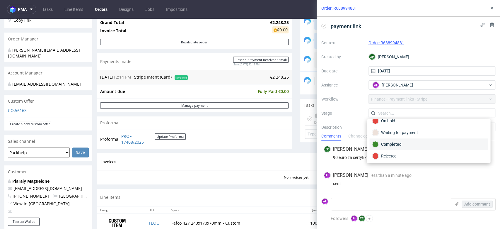
scroll to position [42, 0]
click at [411, 134] on div "Waiting for payment" at bounding box center [428, 132] width 113 height 6
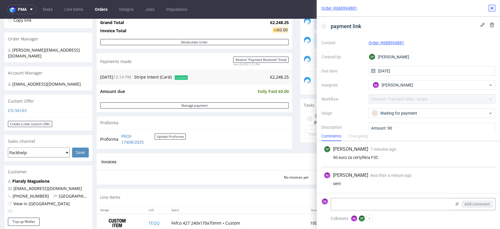
drag, startPoint x: 492, startPoint y: 8, endPoint x: 488, endPoint y: 13, distance: 6.8
click at [492, 9] on icon at bounding box center [492, 8] width 5 height 5
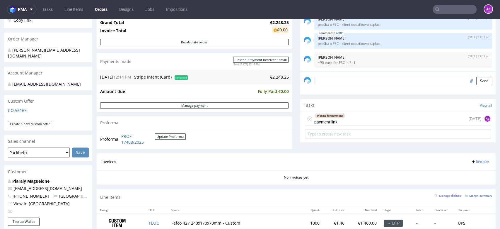
click at [373, 77] on textarea at bounding box center [404, 81] width 178 height 8
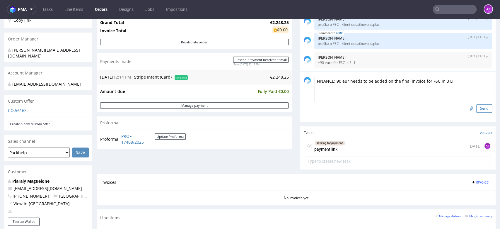
type textarea "FINANCE: 90 eur needs to be added on the final invoice for FSC in 3 LI"
click at [479, 108] on button "Send" at bounding box center [485, 108] width 16 height 8
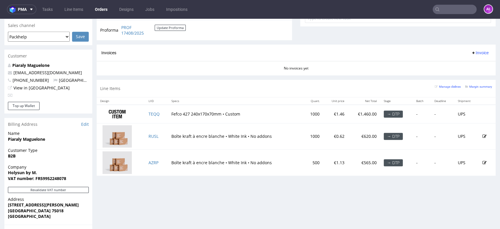
scroll to position [260, 0]
